Goal: Transaction & Acquisition: Purchase product/service

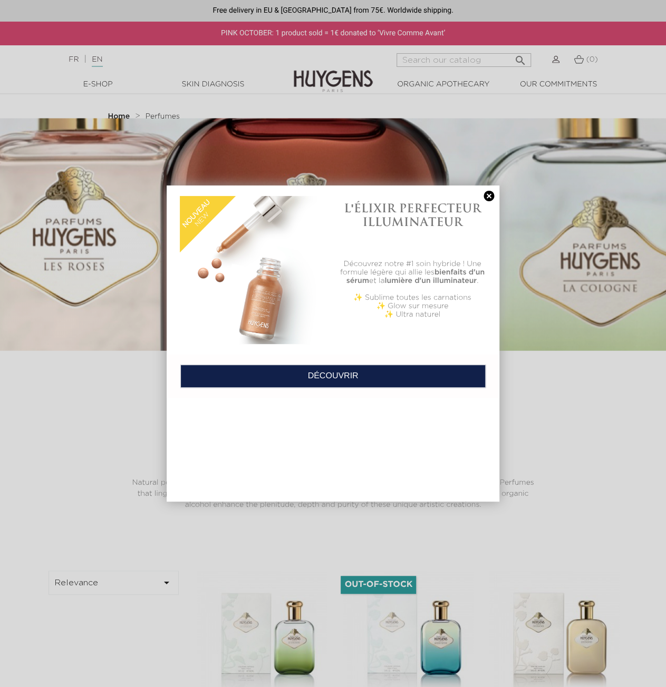
click at [488, 197] on link at bounding box center [488, 196] width 15 height 11
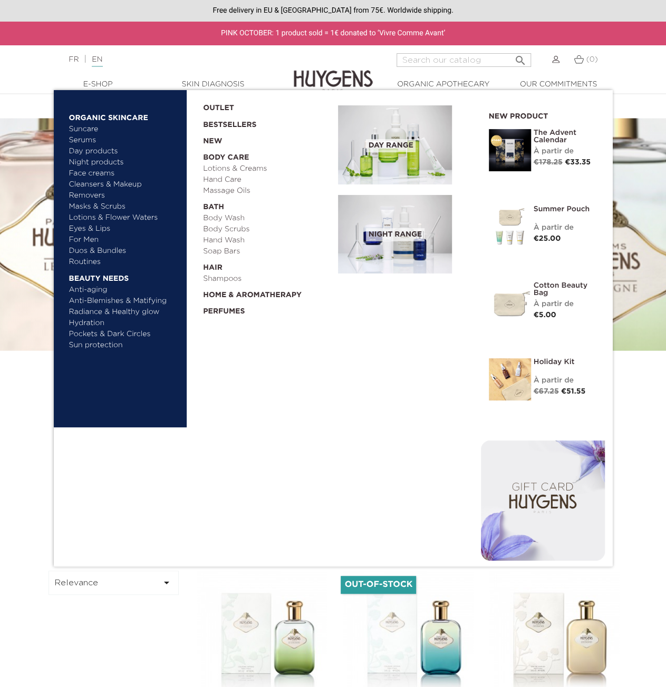
click at [96, 82] on link "  E-Shop" at bounding box center [97, 84] width 105 height 11
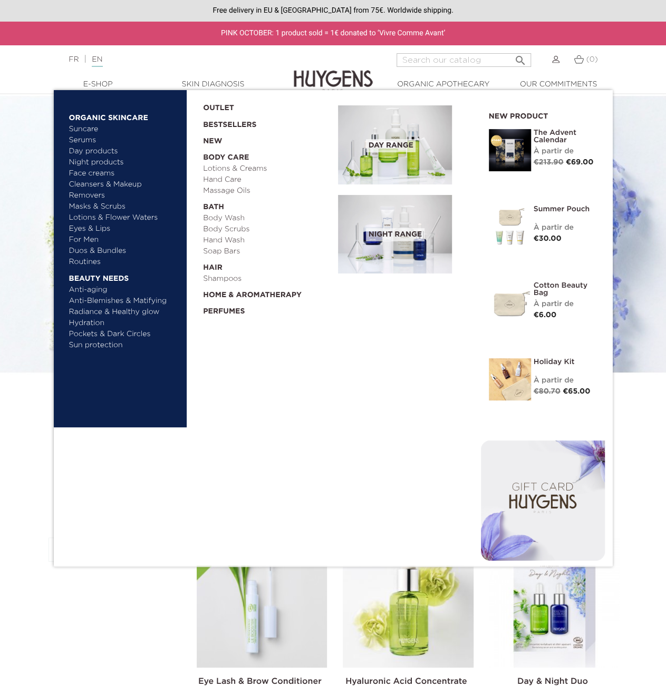
click at [235, 310] on link "Perfumes" at bounding box center [267, 309] width 128 height 16
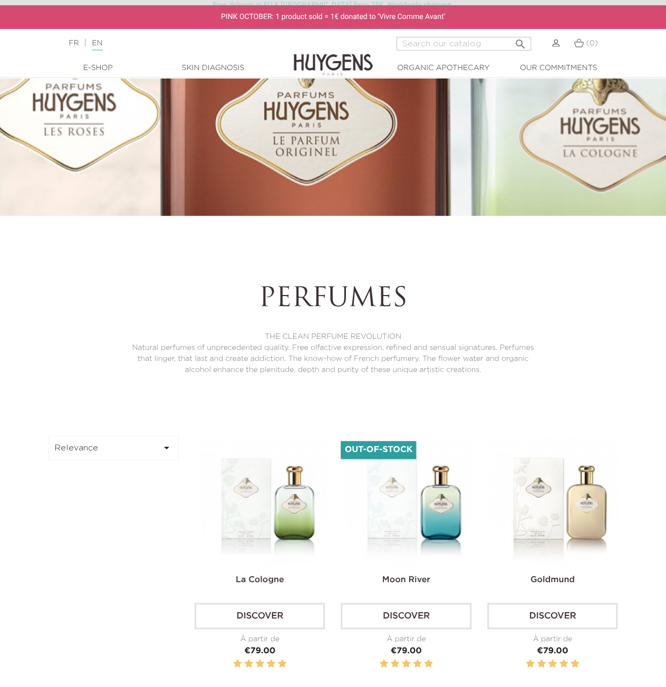
scroll to position [158, 0]
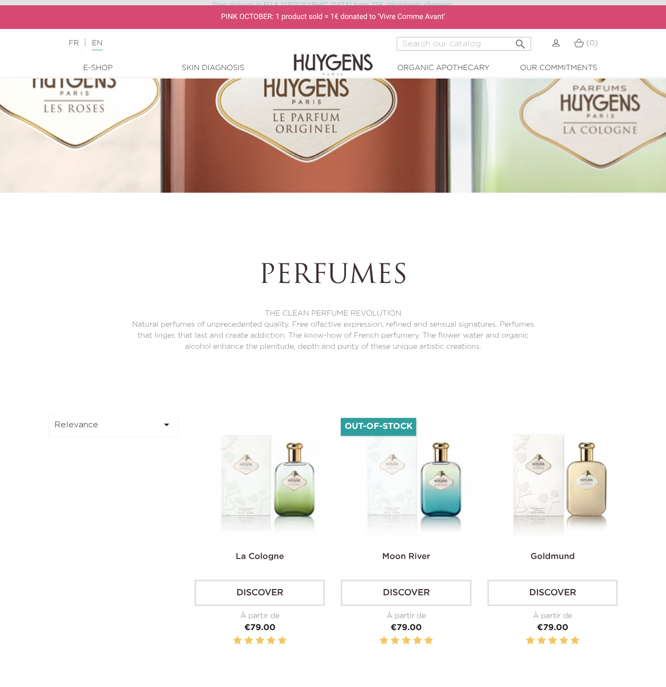
click at [163, 427] on icon "" at bounding box center [166, 425] width 13 height 13
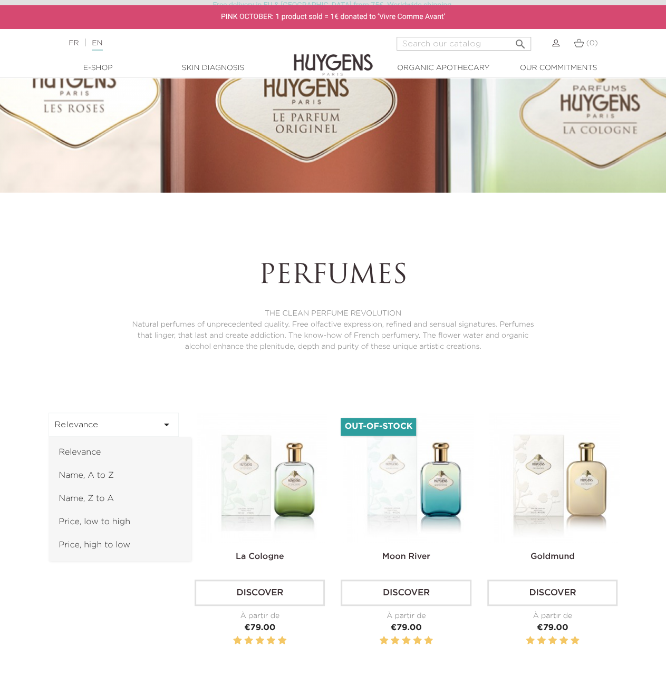
click at [108, 473] on link "Name, A to Z" at bounding box center [119, 475] width 142 height 23
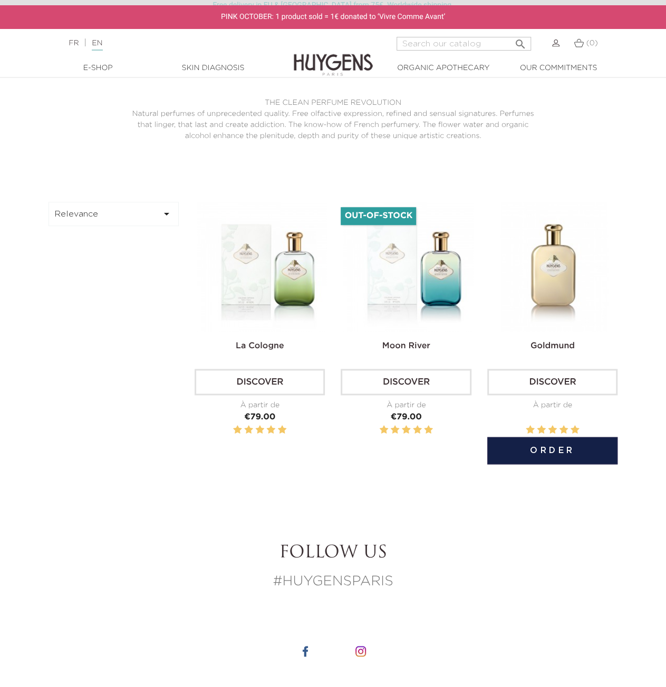
scroll to position [316, 0]
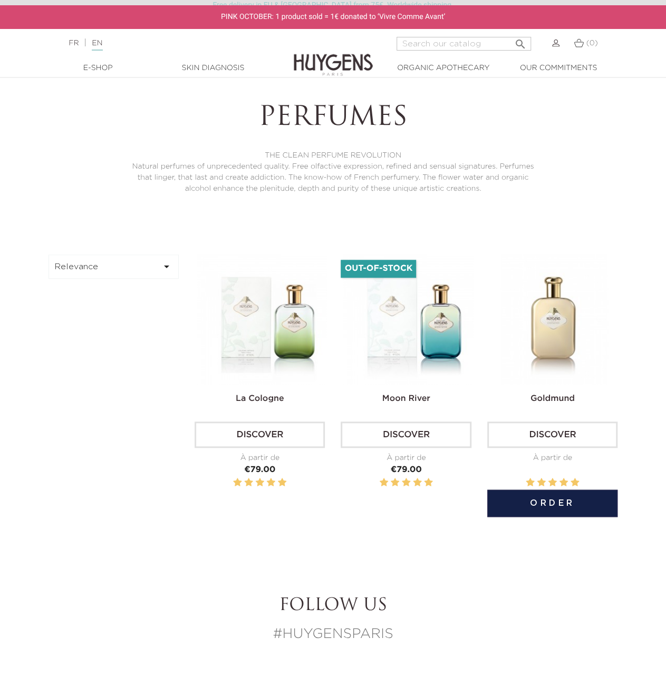
click at [555, 331] on img at bounding box center [554, 320] width 130 height 130
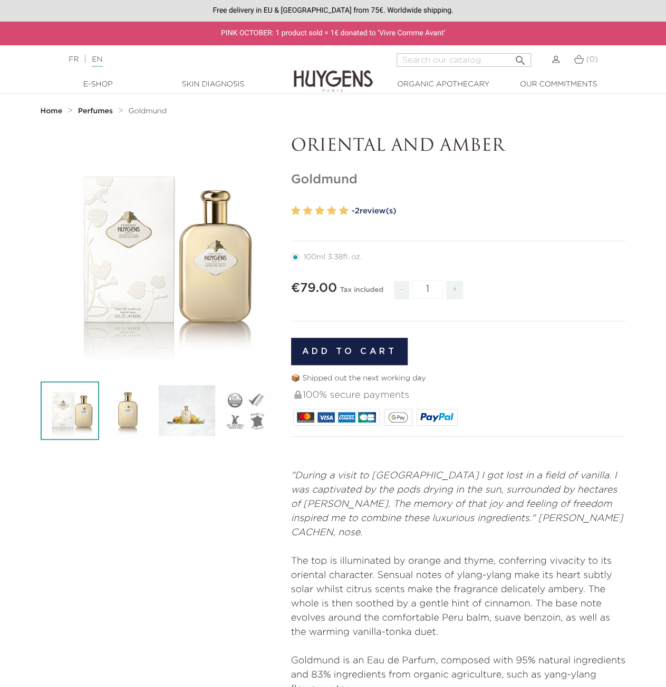
click at [53, 108] on strong "Home" at bounding box center [52, 111] width 22 height 7
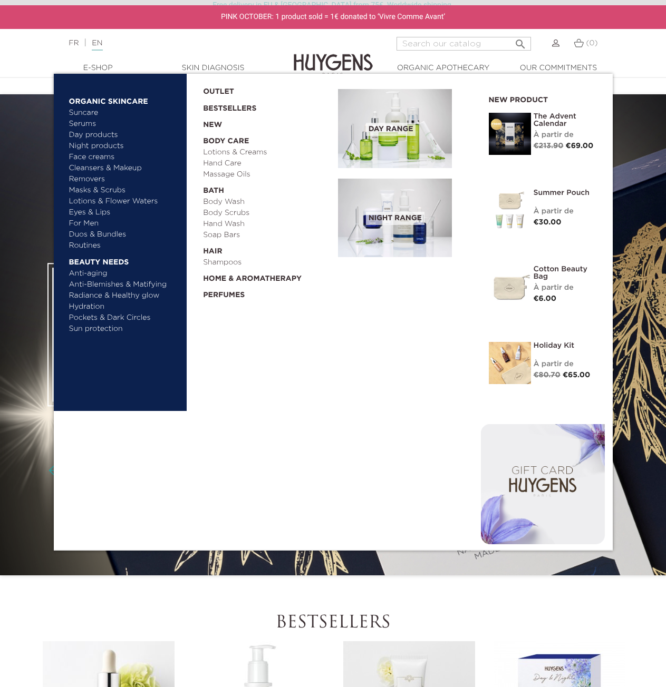
scroll to position [264, 0]
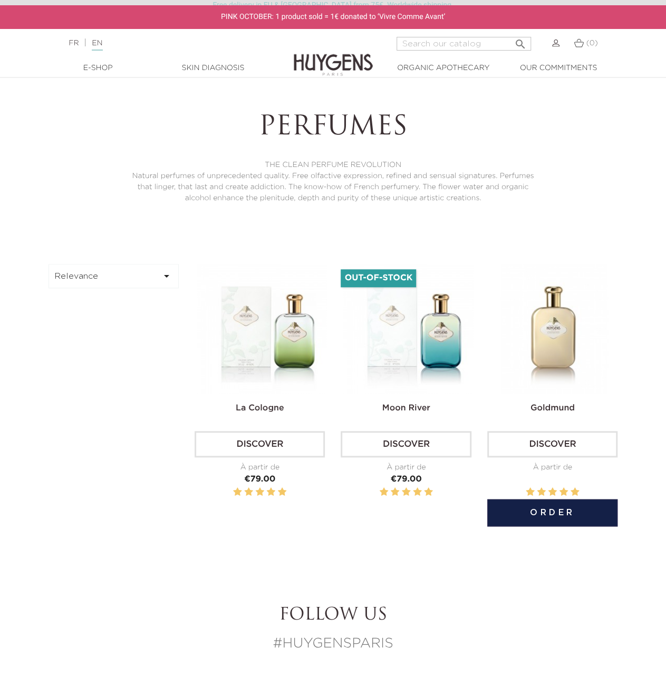
scroll to position [316, 0]
